Goal: Information Seeking & Learning: Compare options

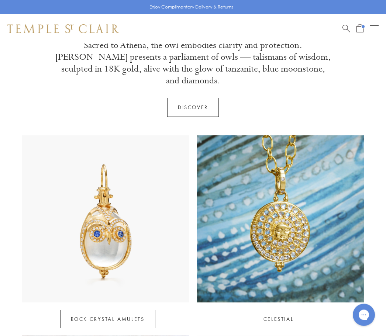
scroll to position [263, 0]
click at [280, 202] on img at bounding box center [280, 218] width 167 height 167
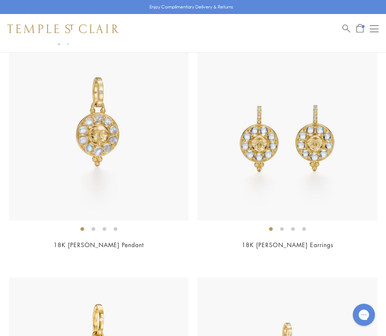
scroll to position [180, 0]
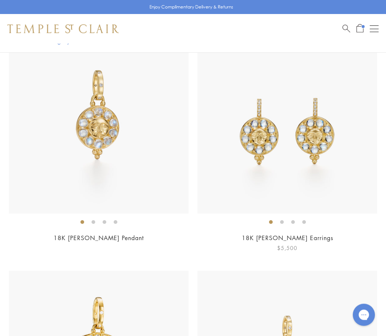
click at [291, 239] on link "18K [PERSON_NAME] Earrings" at bounding box center [288, 238] width 92 height 8
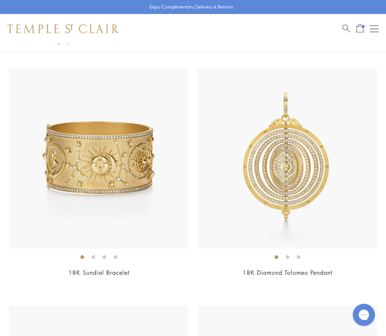
scroll to position [856, 0]
click at [282, 270] on link "18K Diamond Tolomeo Pendant" at bounding box center [287, 273] width 90 height 8
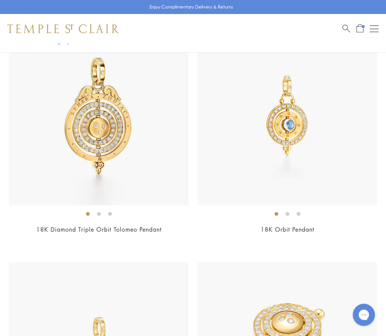
scroll to position [1136, 0]
click at [126, 230] on link "18K Diamond Triple Orbit Tolomeo Pendant" at bounding box center [98, 229] width 125 height 8
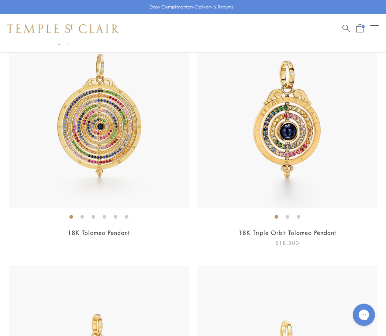
scroll to position [1607, 0]
click at [309, 229] on link "18K Triple Orbit Tolomeo Pendant" at bounding box center [287, 233] width 98 height 8
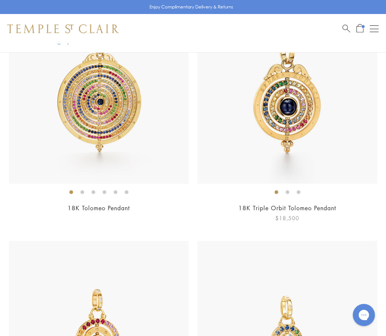
click at [295, 132] on img at bounding box center [287, 94] width 180 height 180
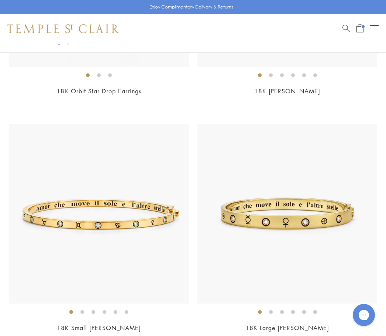
scroll to position [3170, 0]
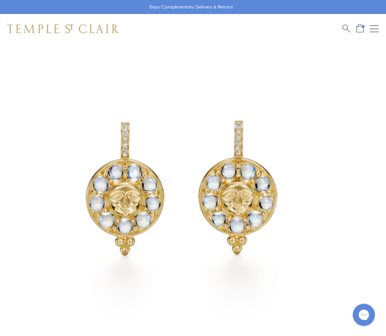
scroll to position [50, 0]
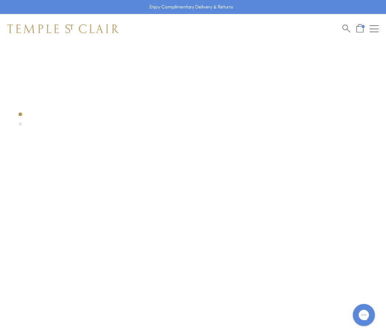
click at [309, 154] on div at bounding box center [182, 226] width 364 height 364
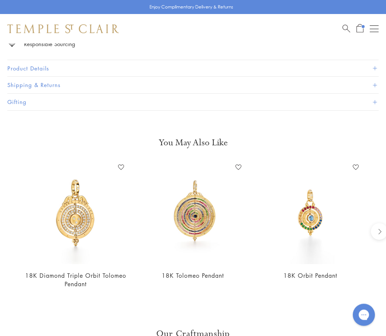
scroll to position [504, 0]
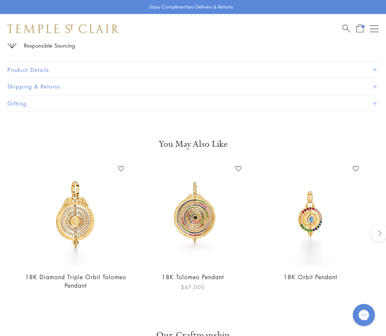
click at [203, 206] on img at bounding box center [193, 214] width 103 height 103
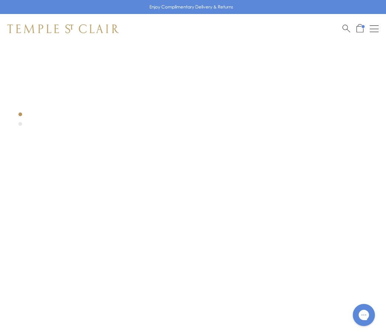
scroll to position [27, 0]
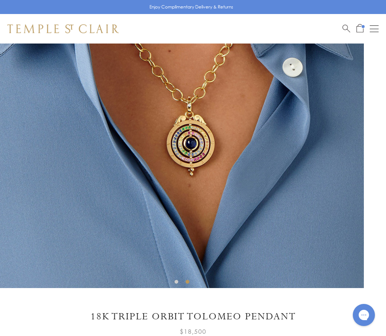
scroll to position [119, 0]
click at [216, 166] on img at bounding box center [182, 107] width 364 height 364
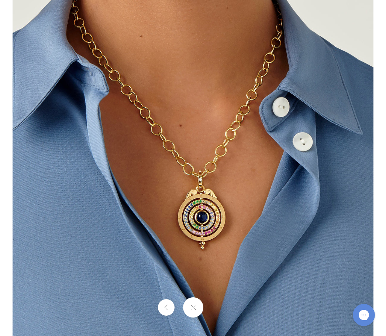
scroll to position [144, 0]
